Goal: Task Accomplishment & Management: Use online tool/utility

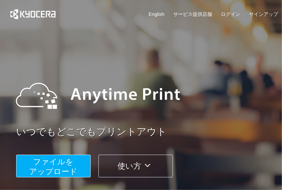
click at [70, 159] on span "ファイルを ​​アップロード" at bounding box center [53, 166] width 48 height 18
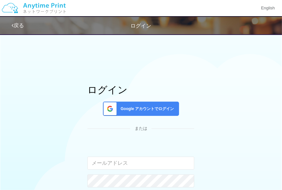
click at [103, 102] on div "Google アカウントでログイン" at bounding box center [141, 109] width 76 height 14
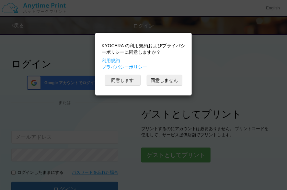
click at [113, 82] on button "同意します" at bounding box center [123, 80] width 36 height 11
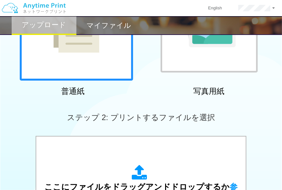
scroll to position [129, 0]
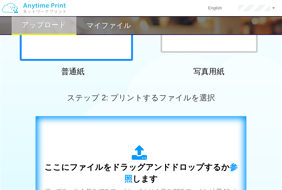
click at [94, 129] on div "ここにファイルをドラッグアンドドロップするか 参照 します アップロード: 1 個の JPG ファイル、または 1 個の PDF ファイル (上限 50 ペー…" at bounding box center [140, 181] width 197 height 117
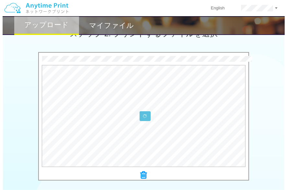
scroll to position [194, 0]
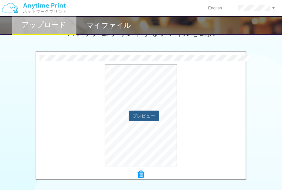
click at [139, 119] on button "プレビュー" at bounding box center [144, 116] width 30 height 10
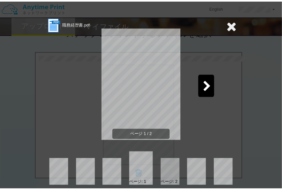
scroll to position [12, 0]
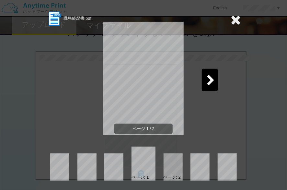
click at [230, 23] on icon at bounding box center [235, 19] width 10 height 13
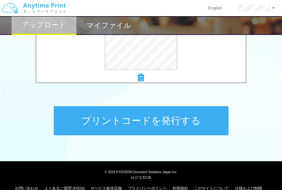
scroll to position [291, 0]
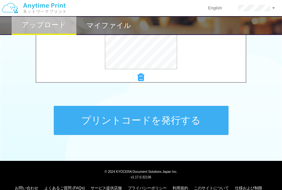
click at [175, 120] on button "プリントコードを発行する" at bounding box center [141, 120] width 175 height 29
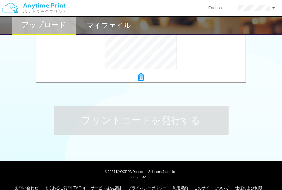
scroll to position [0, 0]
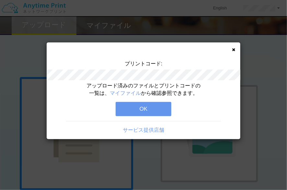
click at [156, 105] on button "OK" at bounding box center [144, 109] width 56 height 14
